Goal: Feedback & Contribution: Leave review/rating

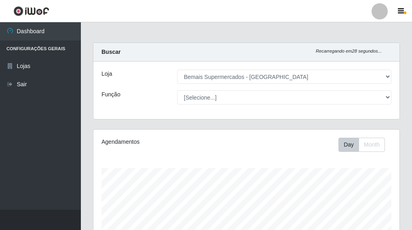
select select "249"
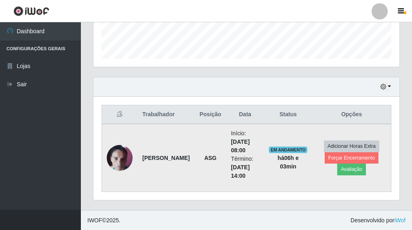
scroll to position [168, 306]
click at [343, 169] on button "Avaliação" at bounding box center [351, 168] width 29 height 11
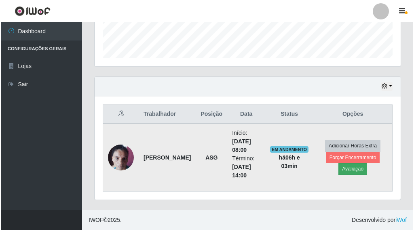
scroll to position [168, 301]
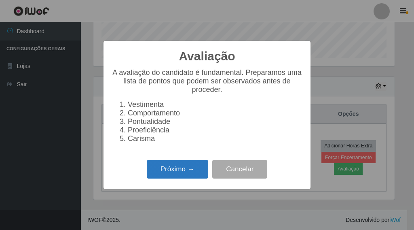
click at [186, 172] on button "Próximo →" at bounding box center [177, 169] width 61 height 19
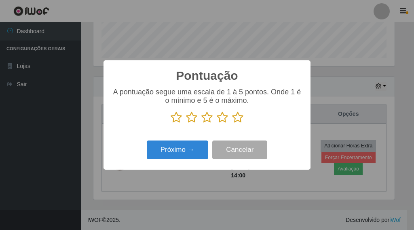
click at [237, 121] on icon at bounding box center [237, 117] width 11 height 12
click at [232, 123] on input "radio" at bounding box center [232, 123] width 0 height 0
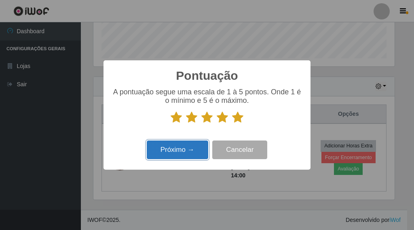
click at [192, 145] on button "Próximo →" at bounding box center [177, 149] width 61 height 19
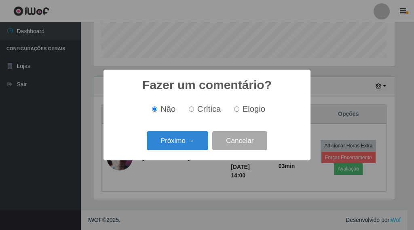
click at [190, 145] on button "Próximo →" at bounding box center [177, 140] width 61 height 19
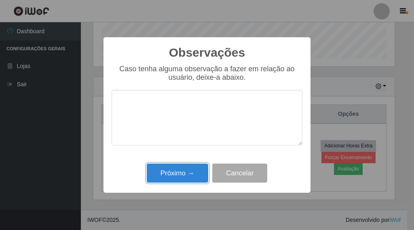
drag, startPoint x: 185, startPoint y: 174, endPoint x: 192, endPoint y: 167, distance: 10.3
click at [184, 173] on button "Próximo →" at bounding box center [177, 172] width 61 height 19
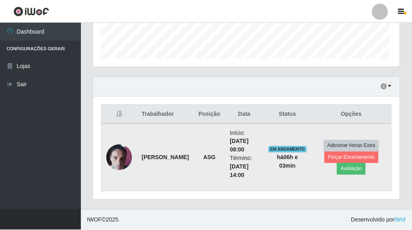
scroll to position [168, 306]
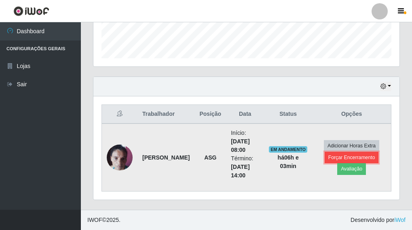
click at [329, 155] on button "Forçar Encerramento" at bounding box center [352, 157] width 54 height 11
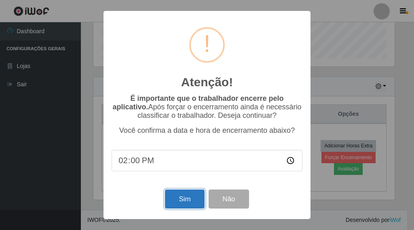
click at [187, 203] on button "Sim" at bounding box center [184, 198] width 39 height 19
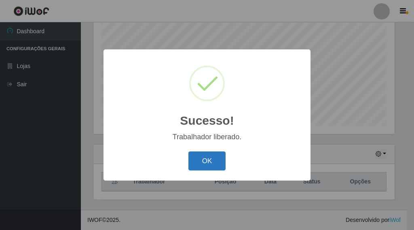
click at [218, 165] on button "OK" at bounding box center [207, 160] width 38 height 19
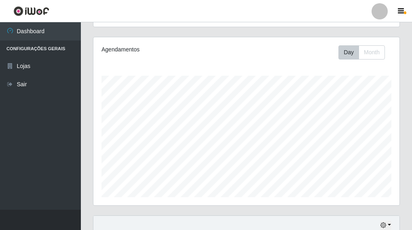
scroll to position [42, 0]
